Goal: Browse casually

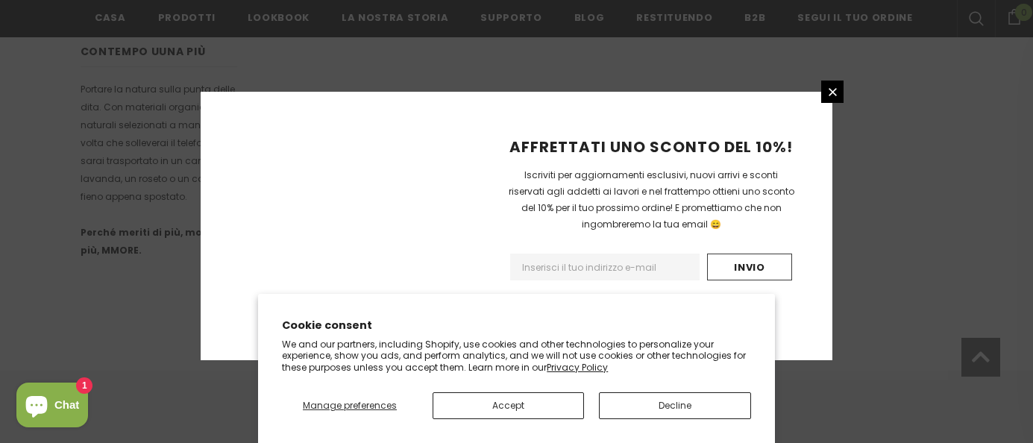
scroll to position [1086, 0]
